Goal: Contribute content: Contribute content

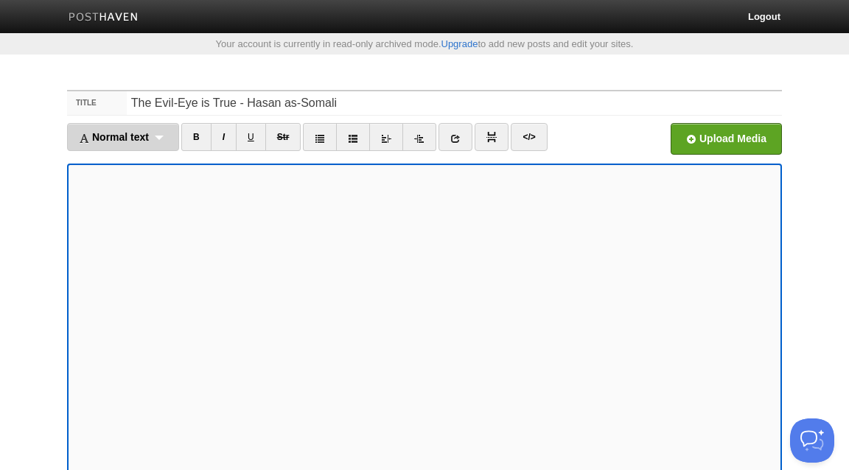
click at [141, 135] on span "Normal text" at bounding box center [114, 137] width 70 height 12
click at [127, 167] on link "Normal text" at bounding box center [123, 163] width 111 height 22
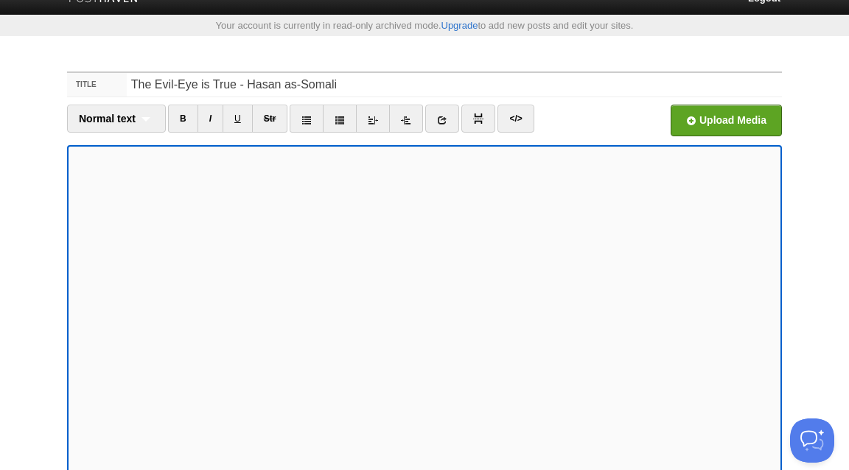
scroll to position [20, 0]
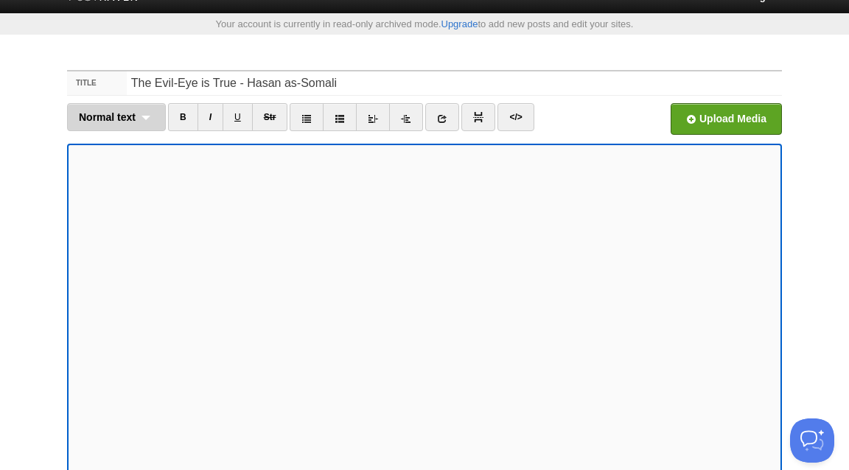
click at [148, 116] on div "Normal text Normal text Heading 1 Heading 2 Heading 3" at bounding box center [116, 117] width 99 height 28
click at [124, 140] on link "Normal text" at bounding box center [116, 143] width 97 height 22
click at [376, 116] on icon at bounding box center [373, 118] width 10 height 10
click at [374, 122] on icon at bounding box center [373, 118] width 10 height 10
click at [372, 116] on icon at bounding box center [373, 118] width 10 height 10
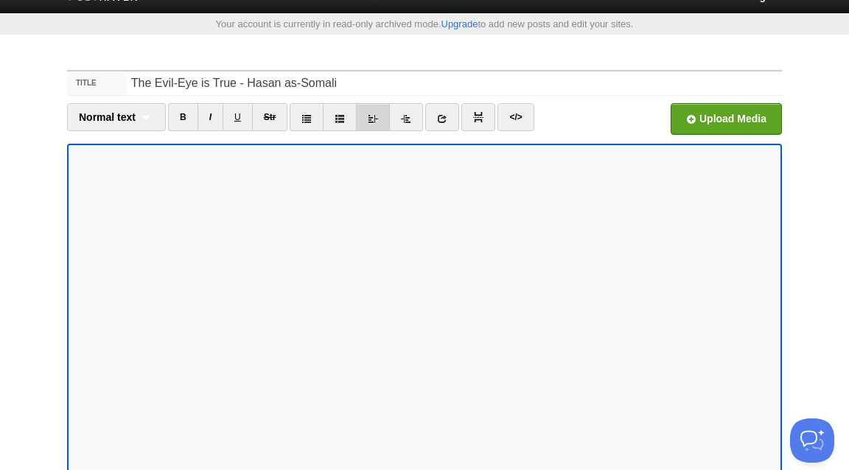
click at [372, 116] on icon at bounding box center [373, 118] width 10 height 10
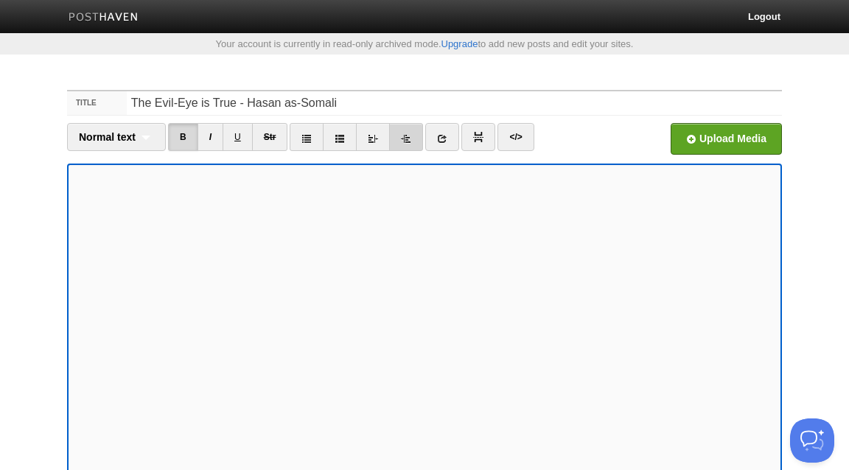
click at [414, 139] on link at bounding box center [406, 137] width 34 height 28
click at [375, 140] on icon at bounding box center [373, 138] width 10 height 10
click at [402, 140] on icon at bounding box center [406, 138] width 10 height 10
click at [376, 133] on icon at bounding box center [373, 138] width 10 height 10
click at [408, 137] on icon at bounding box center [406, 138] width 10 height 10
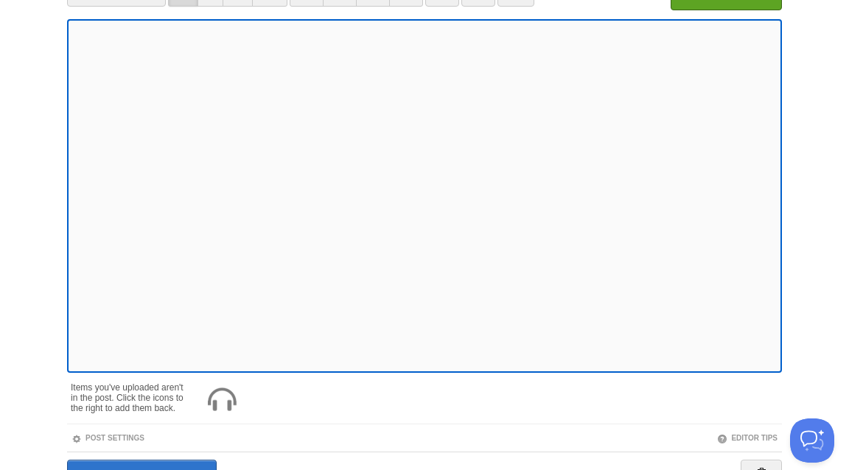
scroll to position [225, 0]
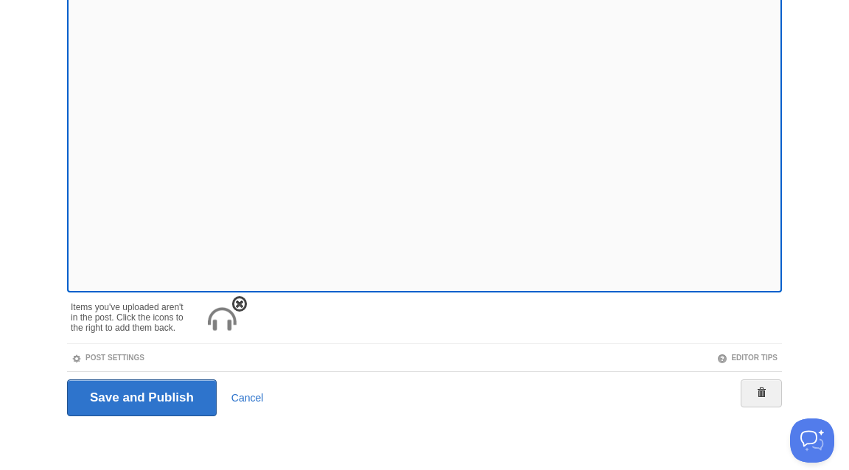
click at [227, 323] on img at bounding box center [221, 319] width 35 height 35
click at [225, 311] on img at bounding box center [221, 319] width 35 height 35
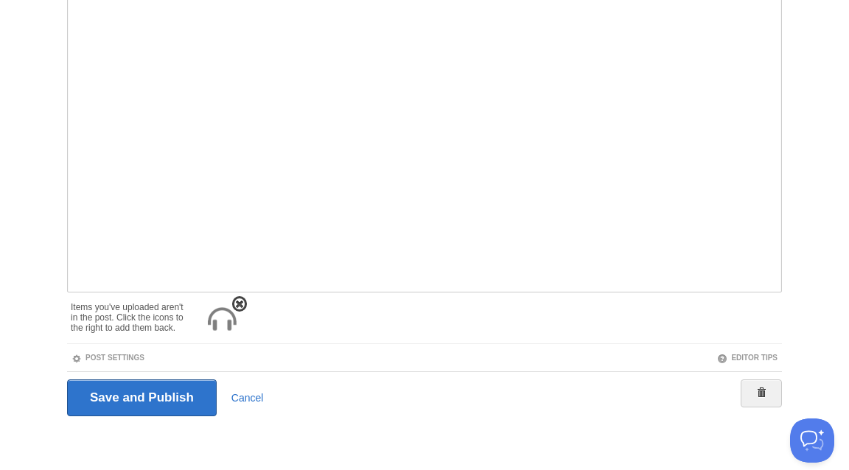
click at [218, 319] on img at bounding box center [221, 319] width 35 height 35
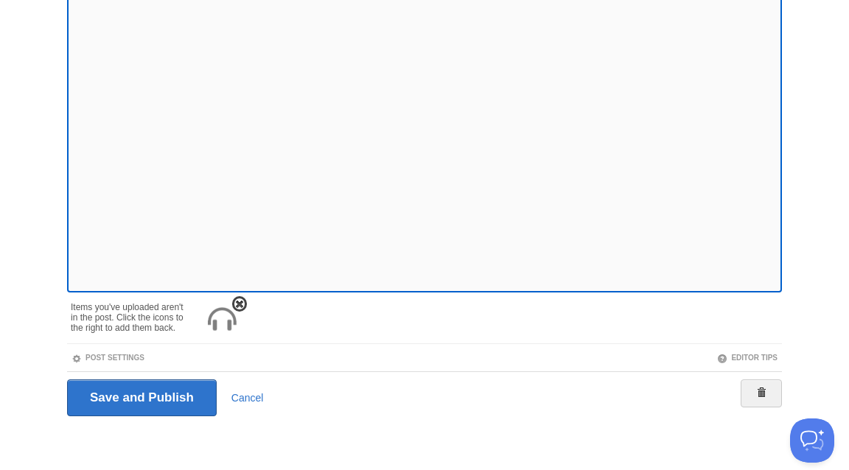
click at [243, 303] on span at bounding box center [239, 304] width 10 height 10
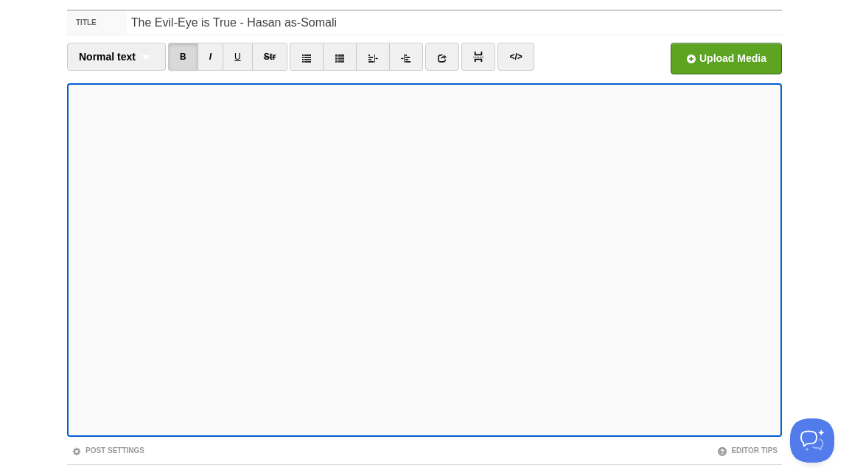
scroll to position [0, 0]
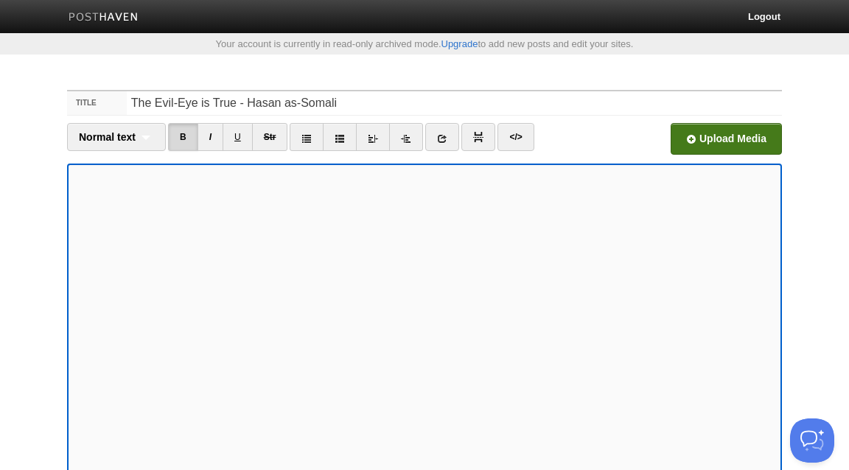
click at [722, 124] on input "file" at bounding box center [282, 142] width 1116 height 75
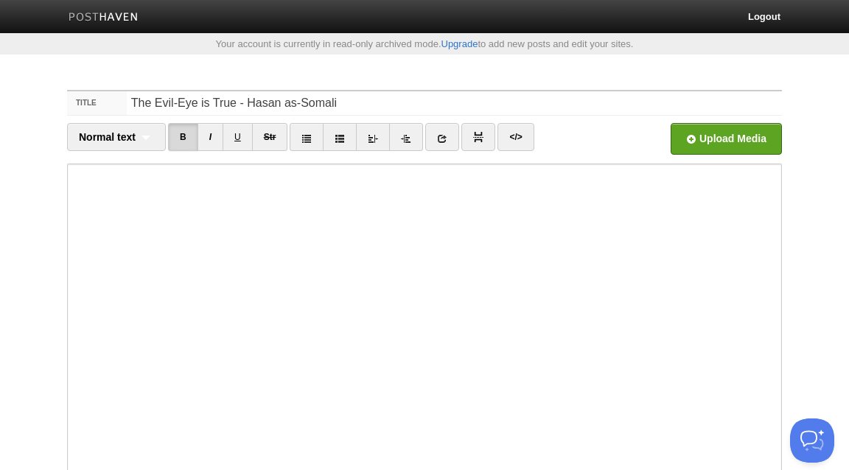
click at [656, 133] on div "Upload Media" at bounding box center [692, 143] width 179 height 41
click at [655, 141] on div "Upload Media" at bounding box center [692, 143] width 179 height 41
click at [687, 140] on input "file" at bounding box center [282, 142] width 1116 height 75
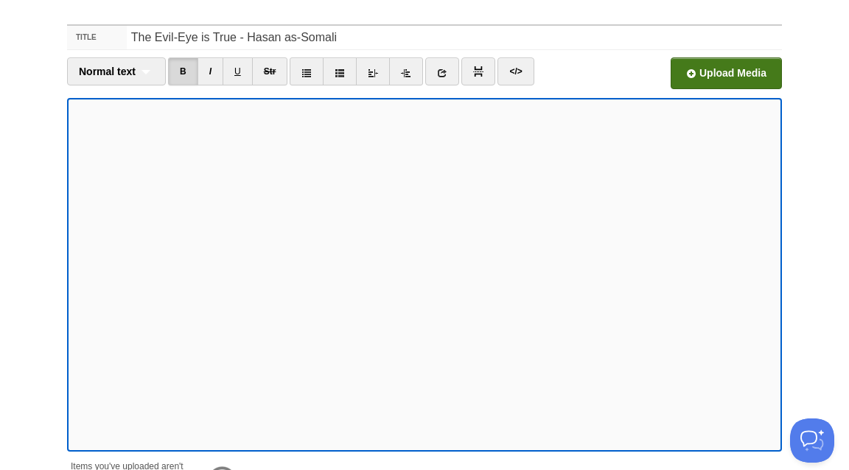
scroll to position [225, 0]
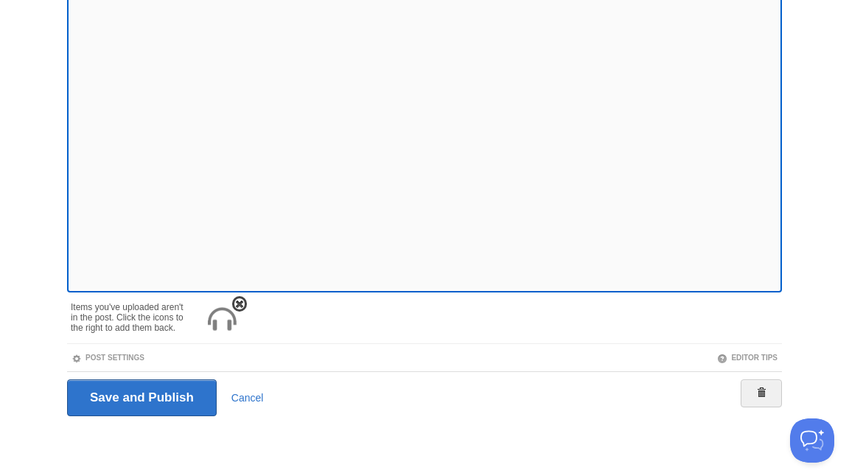
click at [222, 316] on img at bounding box center [221, 319] width 35 height 35
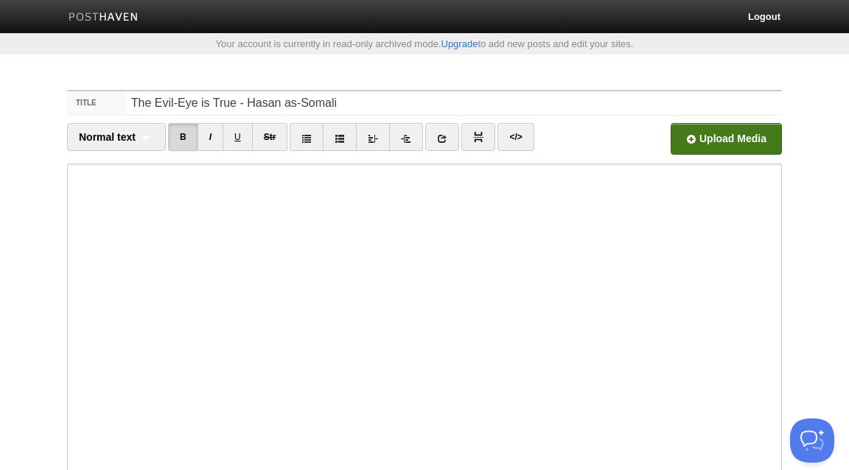
click at [724, 141] on input "file" at bounding box center [282, 142] width 1116 height 75
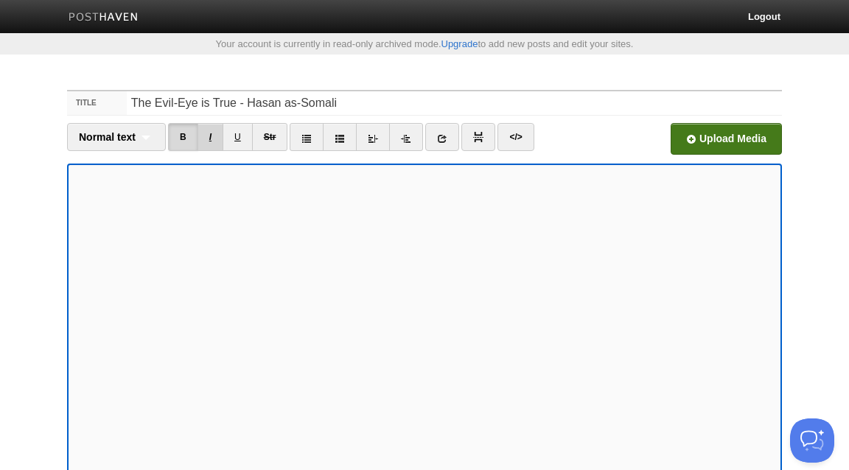
click at [210, 136] on link "I" at bounding box center [210, 137] width 26 height 28
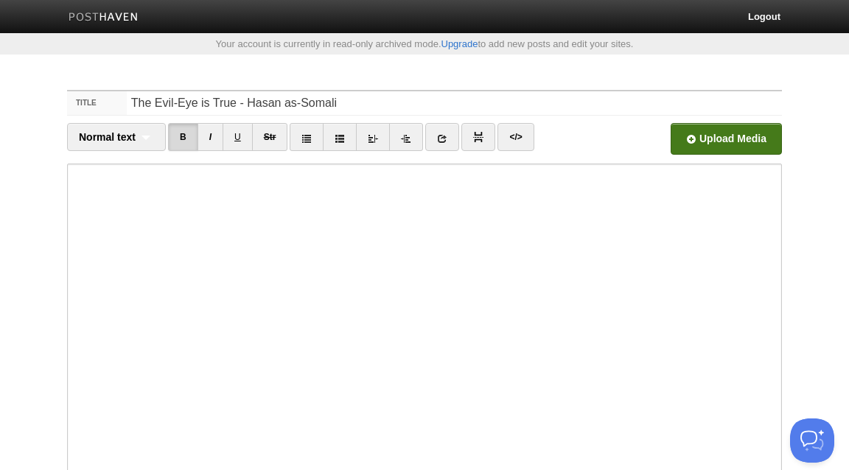
click at [698, 120] on fieldset "Title The Evil-Eye is True - Hasan as-Somali Normal text Normal text Heading 1 …" at bounding box center [424, 345] width 715 height 511
click at [687, 136] on input "file" at bounding box center [282, 142] width 1116 height 75
click at [702, 142] on input "file" at bounding box center [282, 142] width 1116 height 75
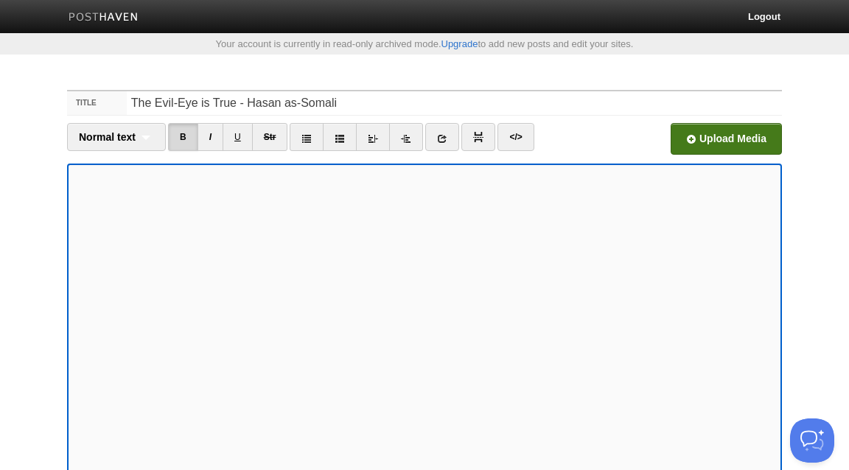
scroll to position [225, 0]
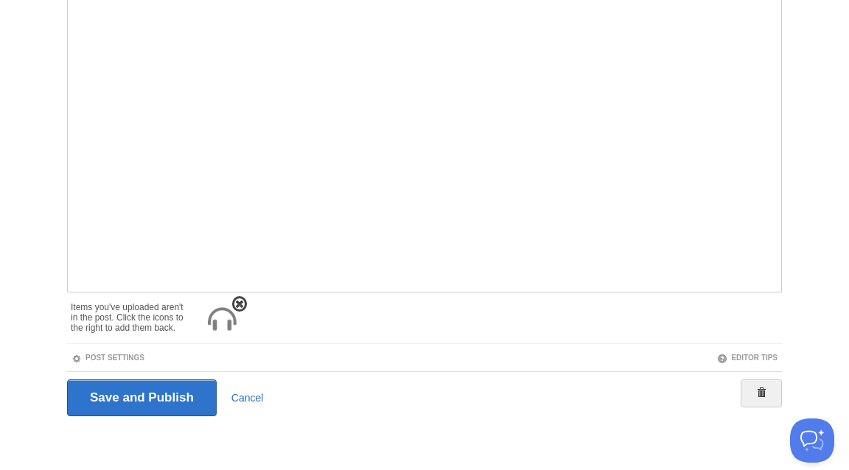
click at [227, 315] on img at bounding box center [221, 319] width 35 height 35
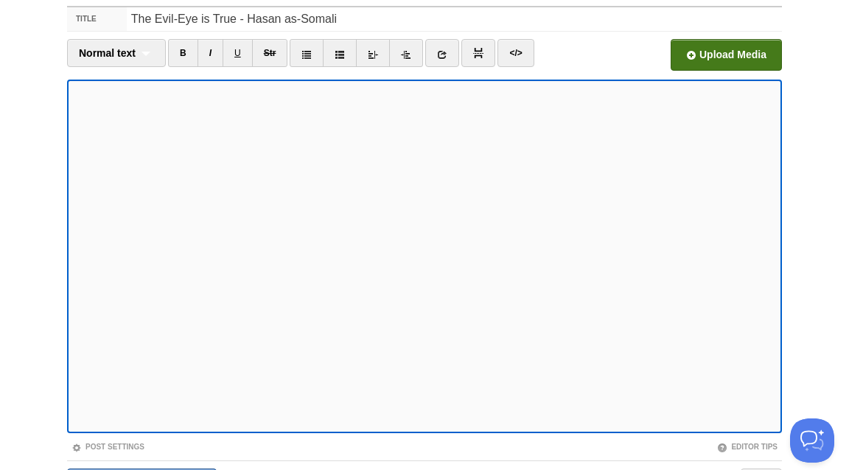
scroll to position [0, 0]
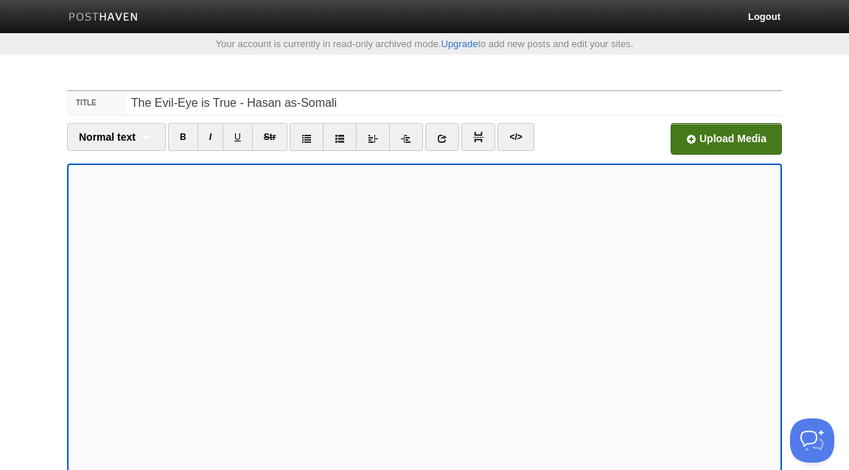
click at [712, 158] on div "Upload Media" at bounding box center [692, 143] width 179 height 41
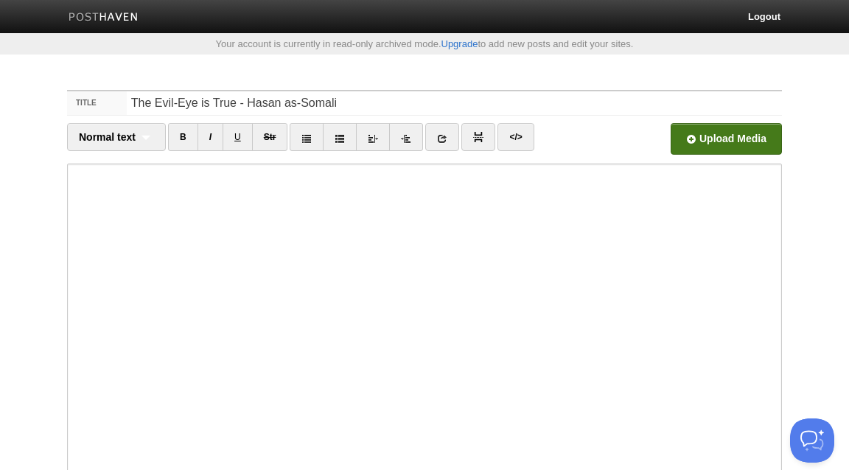
click at [694, 130] on input "file" at bounding box center [282, 142] width 1116 height 75
click at [678, 138] on input "file" at bounding box center [282, 142] width 1116 height 75
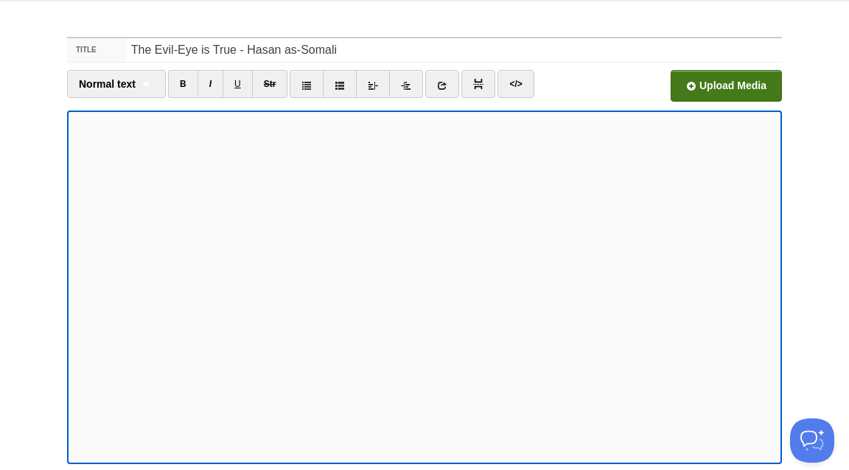
scroll to position [173, 0]
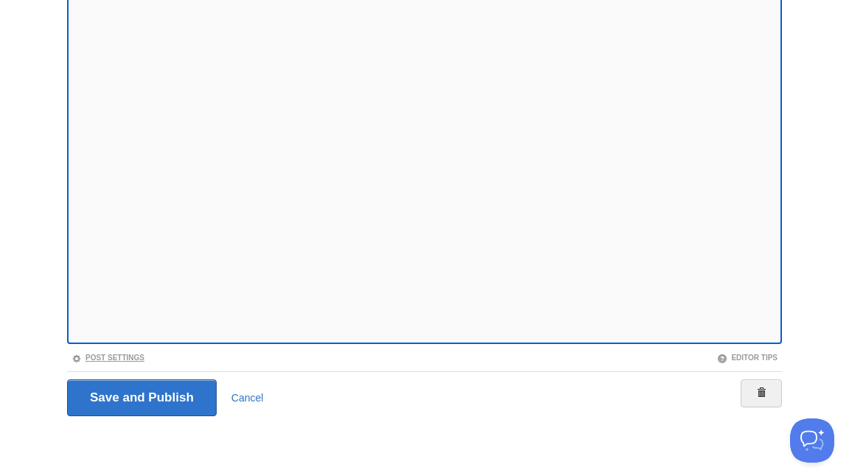
click at [135, 354] on link "Post Settings" at bounding box center [107, 358] width 73 height 8
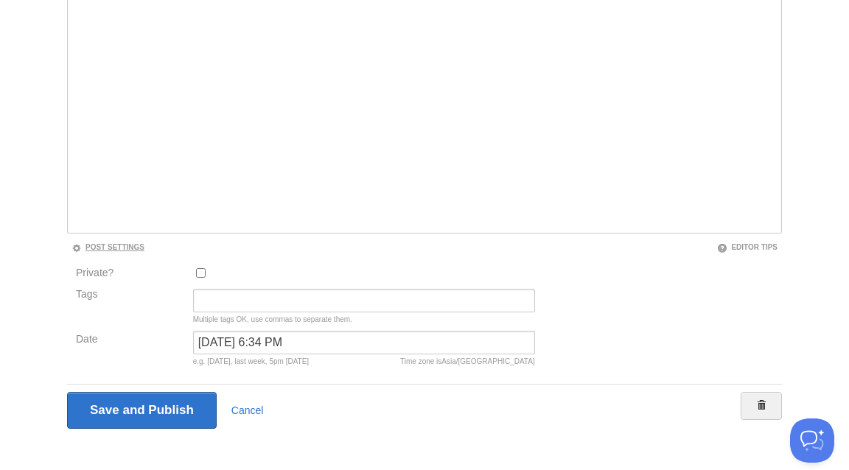
scroll to position [296, 0]
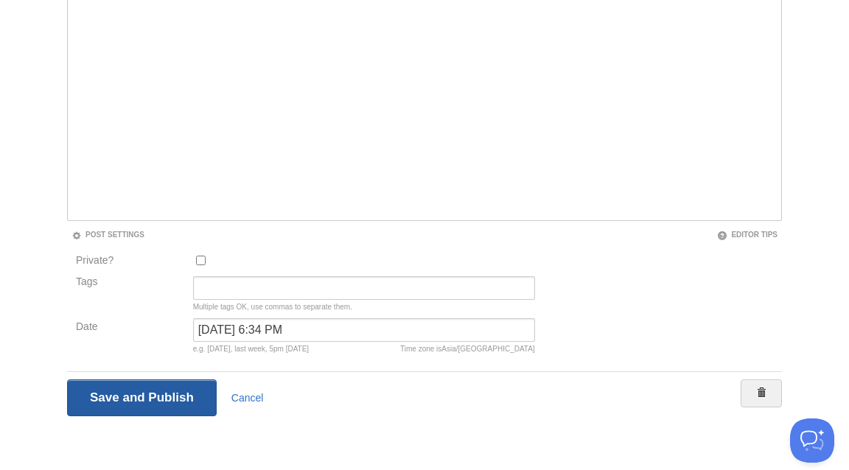
click at [136, 391] on input "Save and Publish" at bounding box center [142, 397] width 150 height 37
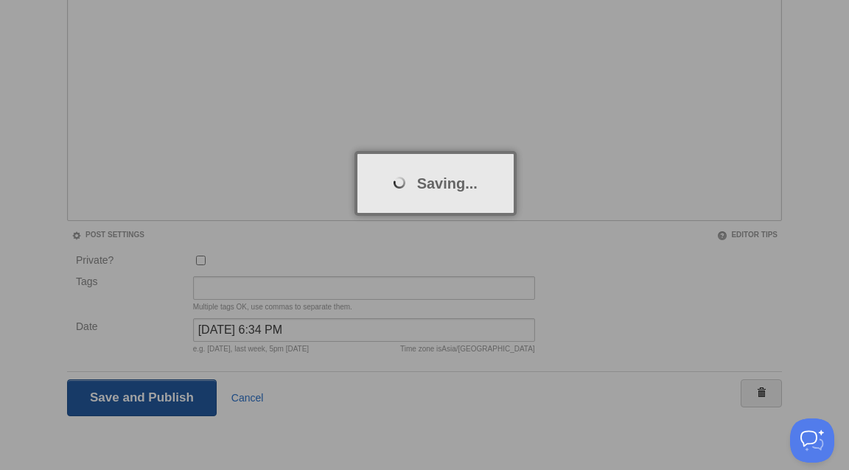
scroll to position [77, 0]
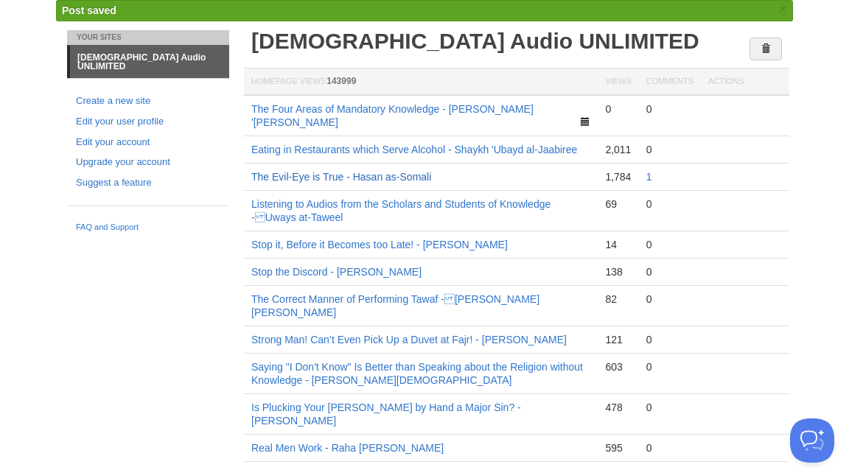
click at [383, 171] on link "The Evil-Eye is True - Hasan as-Somali" at bounding box center [341, 177] width 180 height 12
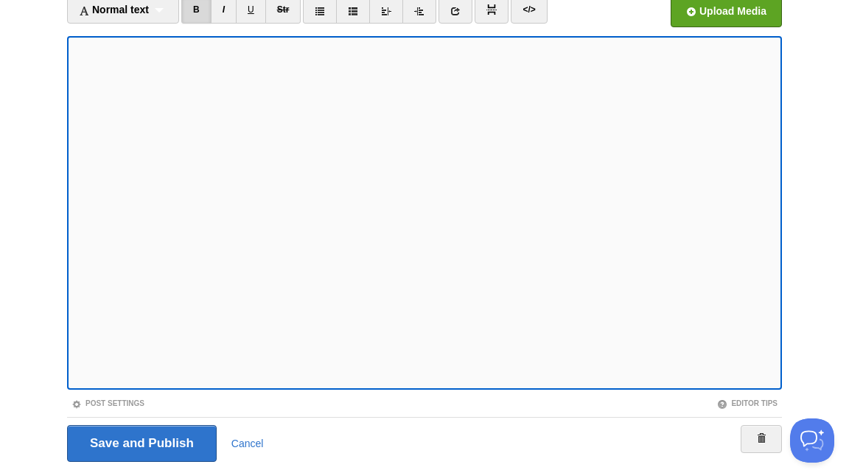
scroll to position [173, 0]
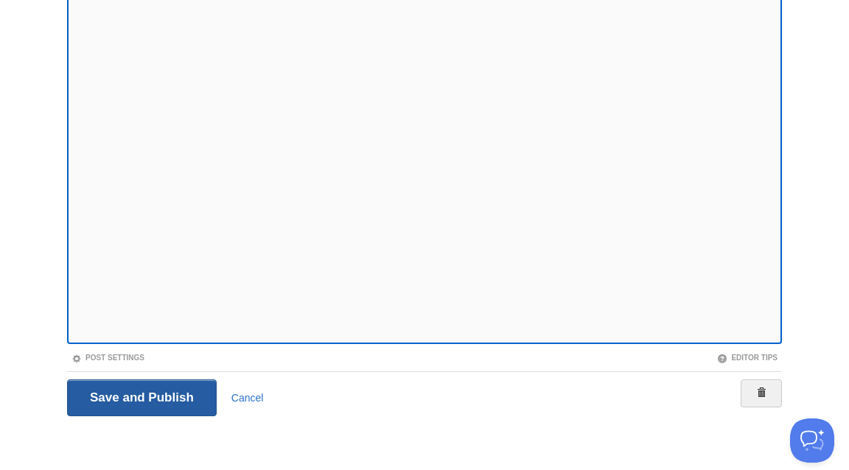
click at [172, 398] on input "Save and Publish" at bounding box center [142, 397] width 150 height 37
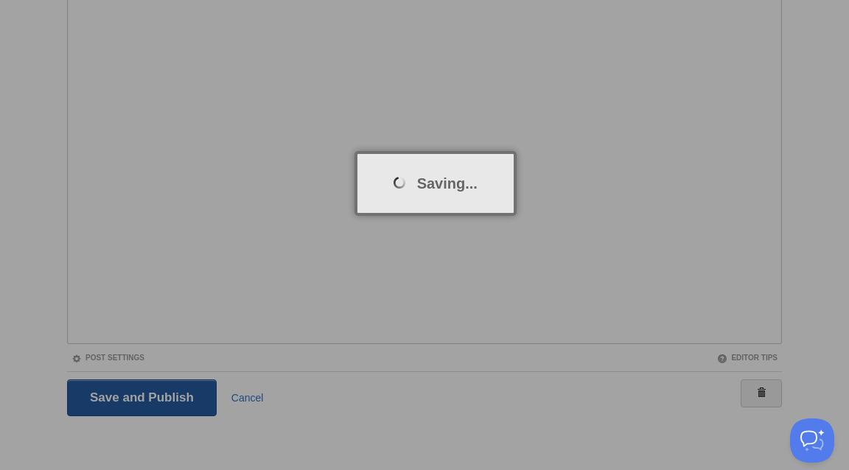
scroll to position [77, 0]
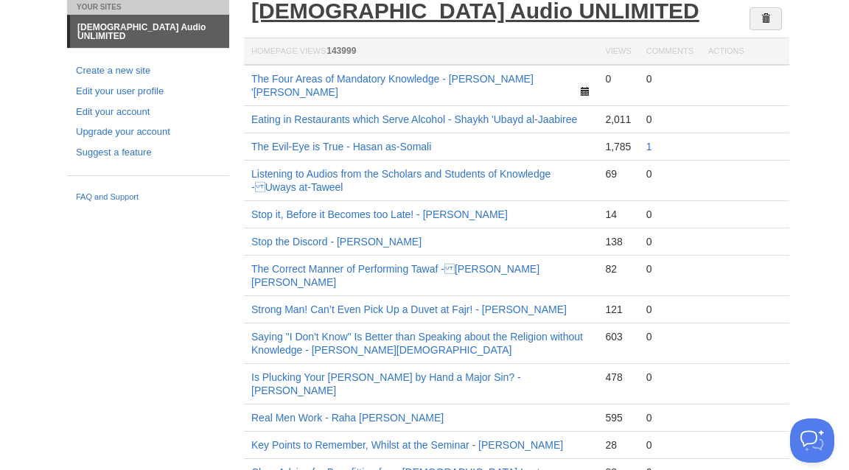
click at [287, 14] on link "[DEMOGRAPHIC_DATA] Audio UNLIMITED" at bounding box center [475, 11] width 448 height 24
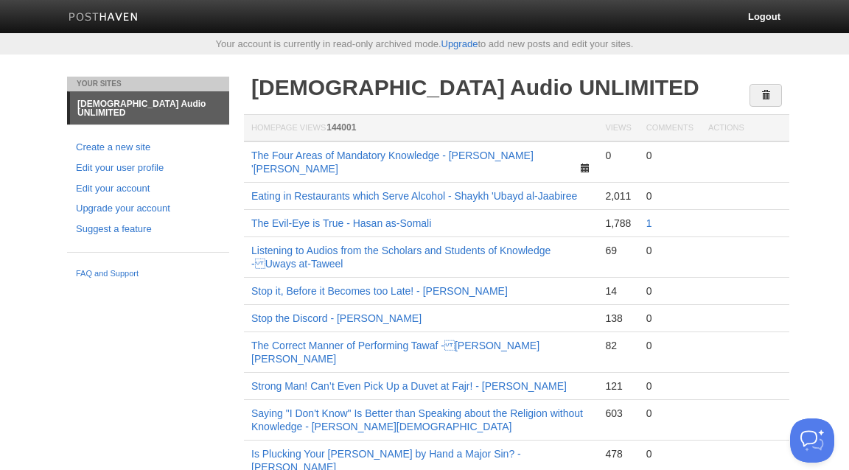
scroll to position [1, 0]
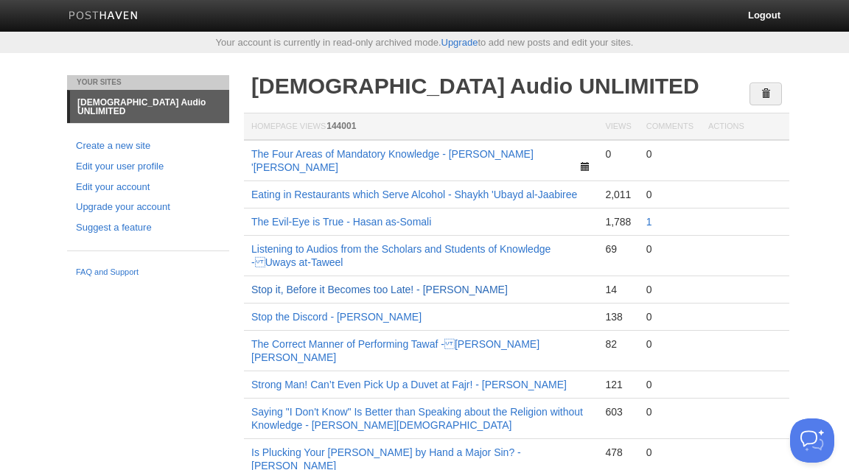
click at [508, 284] on link "Stop it, Before it Becomes too Late! - [PERSON_NAME]" at bounding box center [379, 290] width 256 height 12
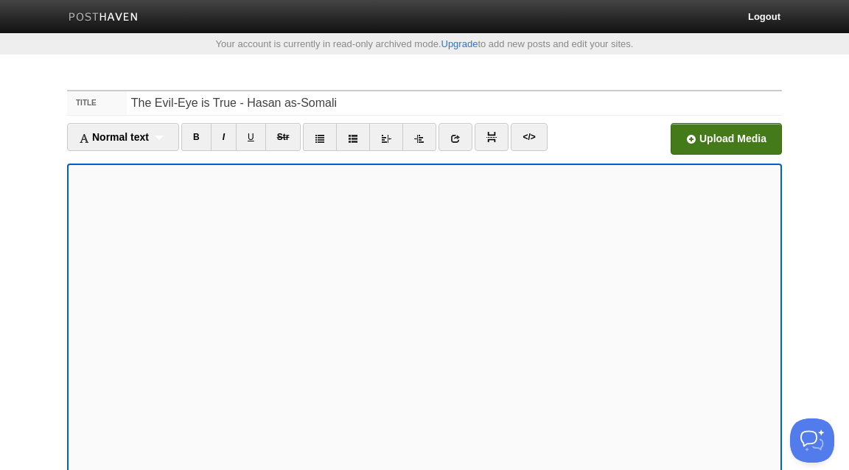
click at [732, 138] on input "file" at bounding box center [282, 142] width 1116 height 75
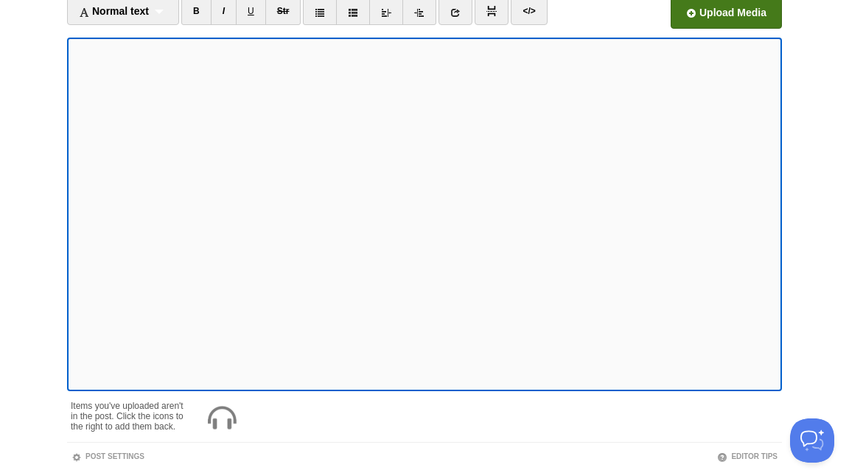
scroll to position [225, 0]
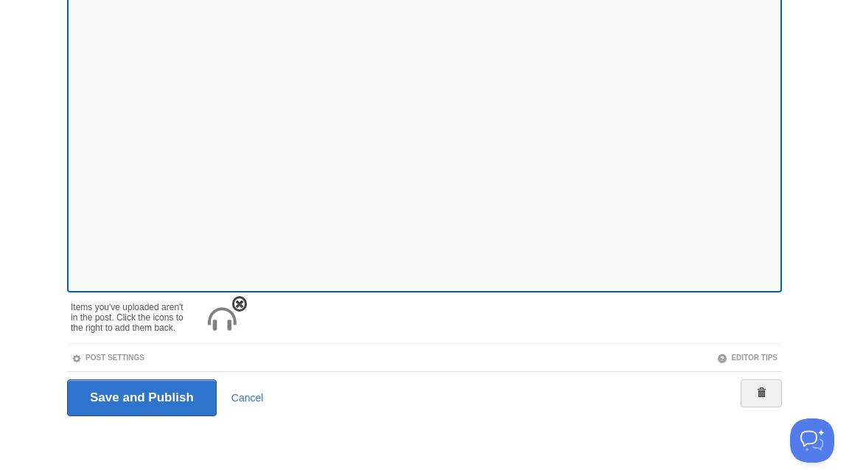
click at [242, 296] on link at bounding box center [239, 303] width 15 height 15
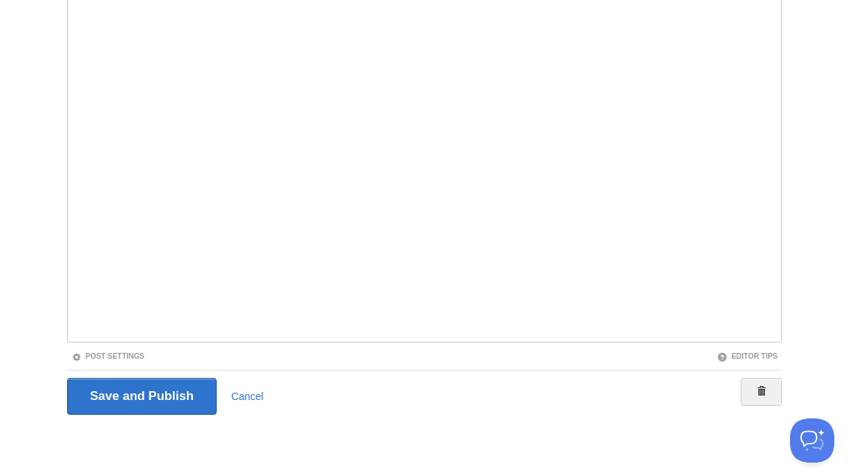
scroll to position [173, 0]
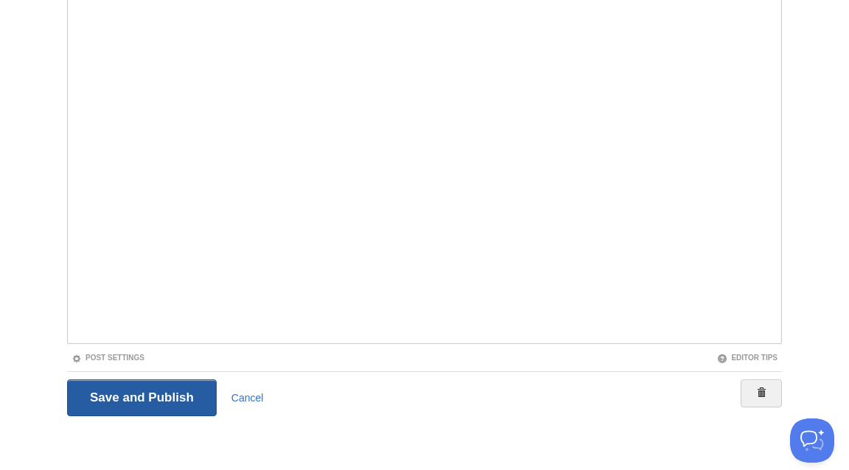
click at [154, 403] on input "Save and Publish" at bounding box center [142, 397] width 150 height 37
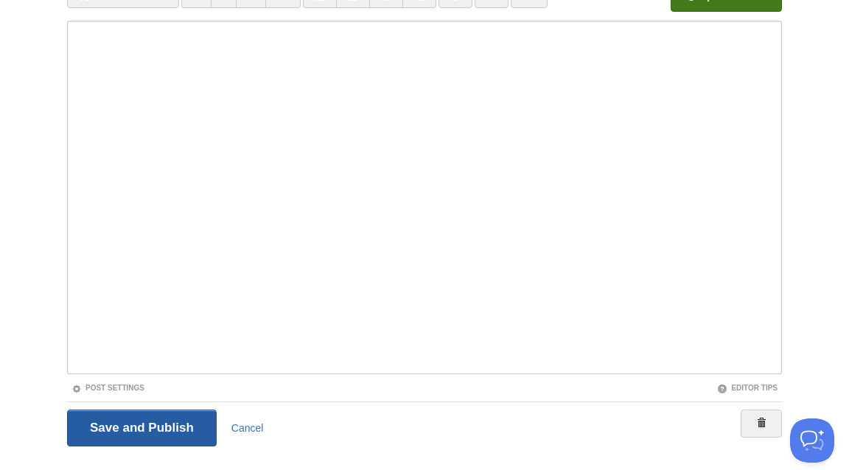
scroll to position [77, 0]
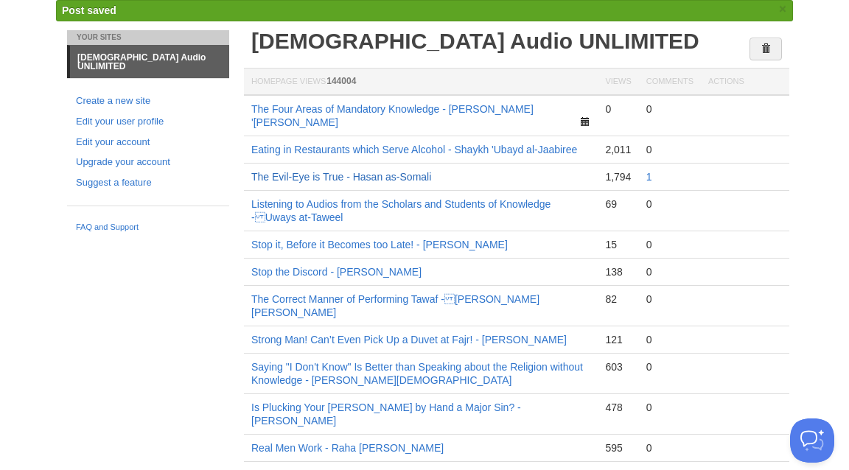
click at [371, 171] on link "The Evil-Eye is True - Hasan as-Somali" at bounding box center [341, 177] width 180 height 12
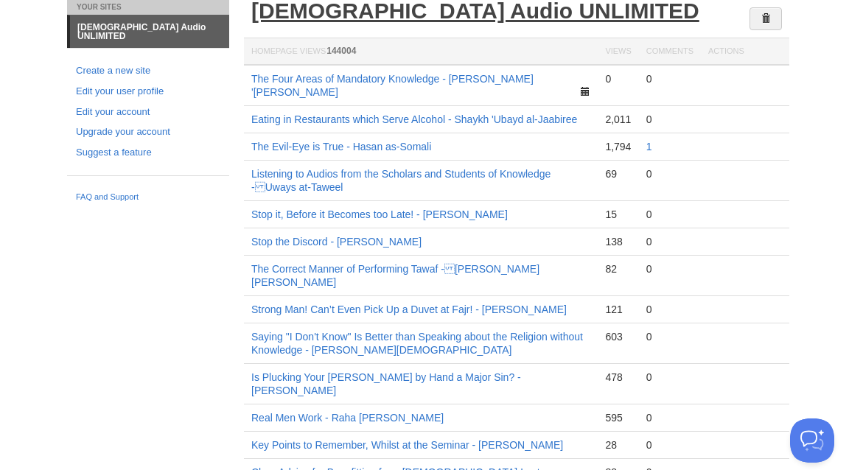
click at [269, 4] on link "[DEMOGRAPHIC_DATA] Audio UNLIMITED" at bounding box center [475, 11] width 448 height 24
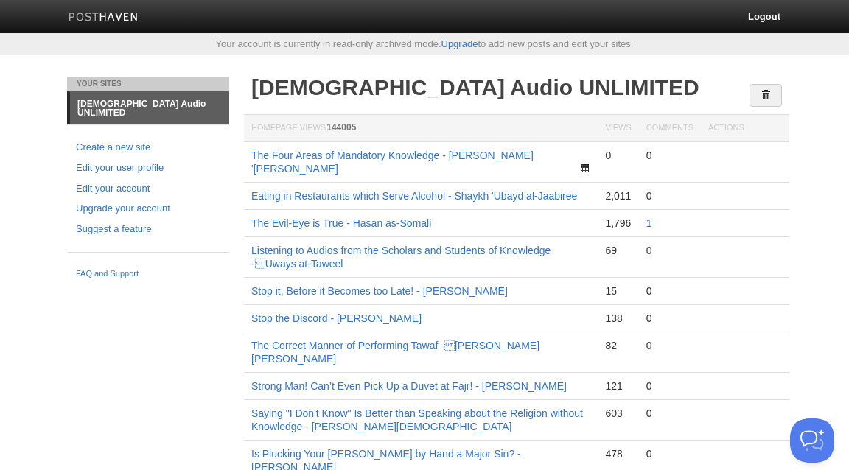
drag, startPoint x: 536, startPoint y: 279, endPoint x: 237, endPoint y: 281, distance: 298.4
click at [237, 281] on div "Your Sites [DEMOGRAPHIC_DATA] Audio UNLIMITED Create a new site Edit your user …" at bounding box center [424, 462] width 737 height 771
click at [259, 305] on td "Stop the Discord - [PERSON_NAME]" at bounding box center [421, 318] width 354 height 27
